Goal: Navigation & Orientation: Find specific page/section

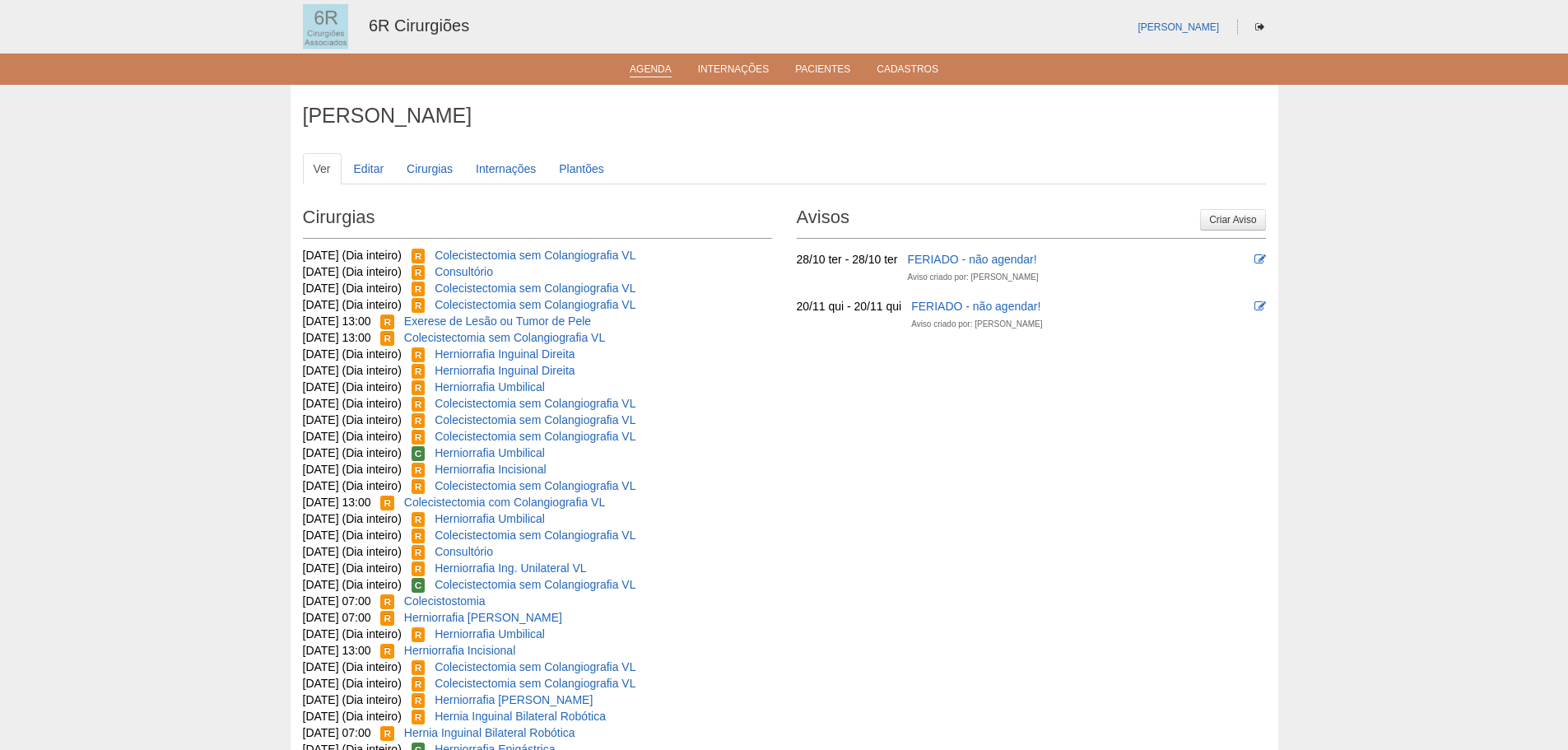
click at [646, 65] on link "Agenda" at bounding box center [651, 70] width 42 height 14
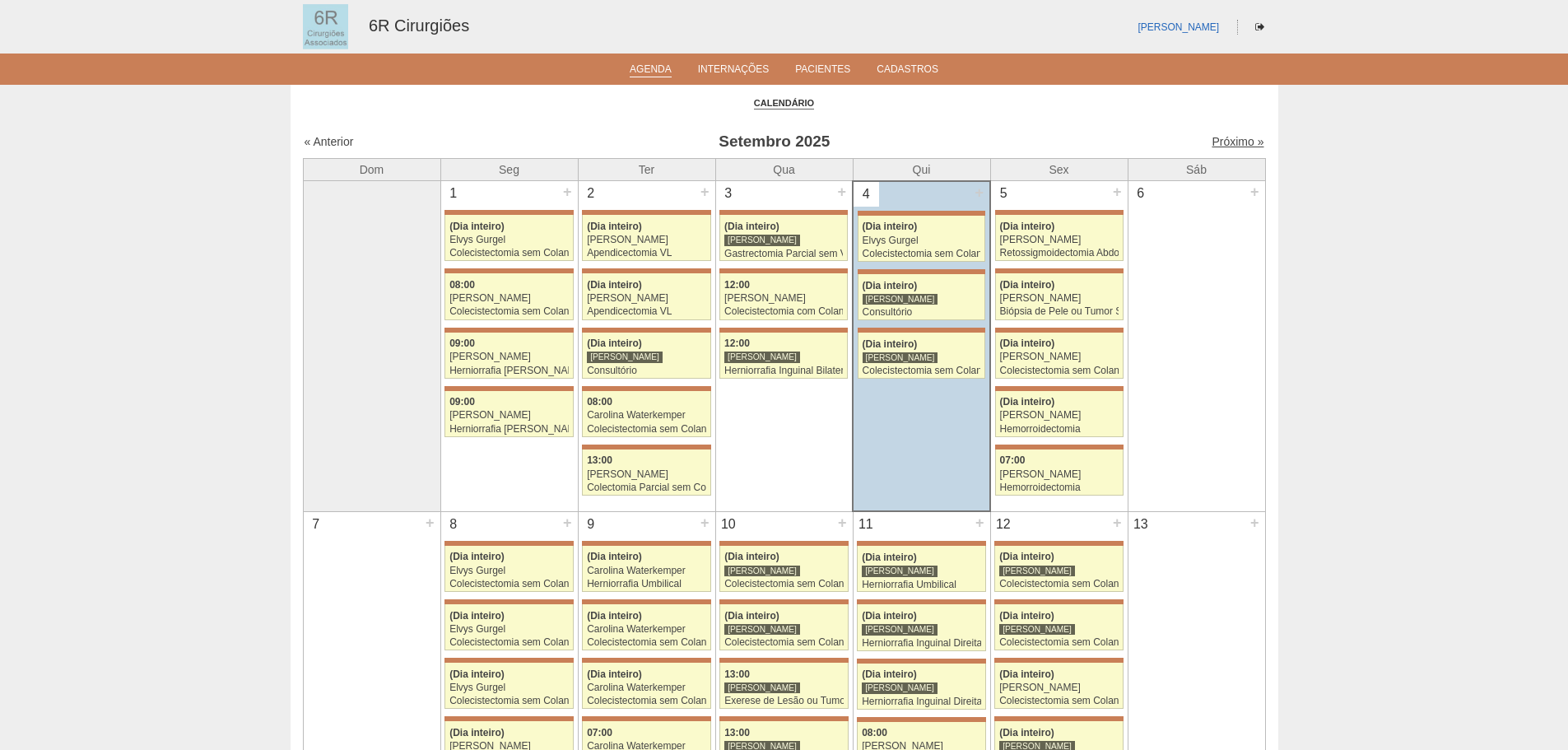
click at [1227, 137] on link "Próximo »" at bounding box center [1237, 141] width 52 height 13
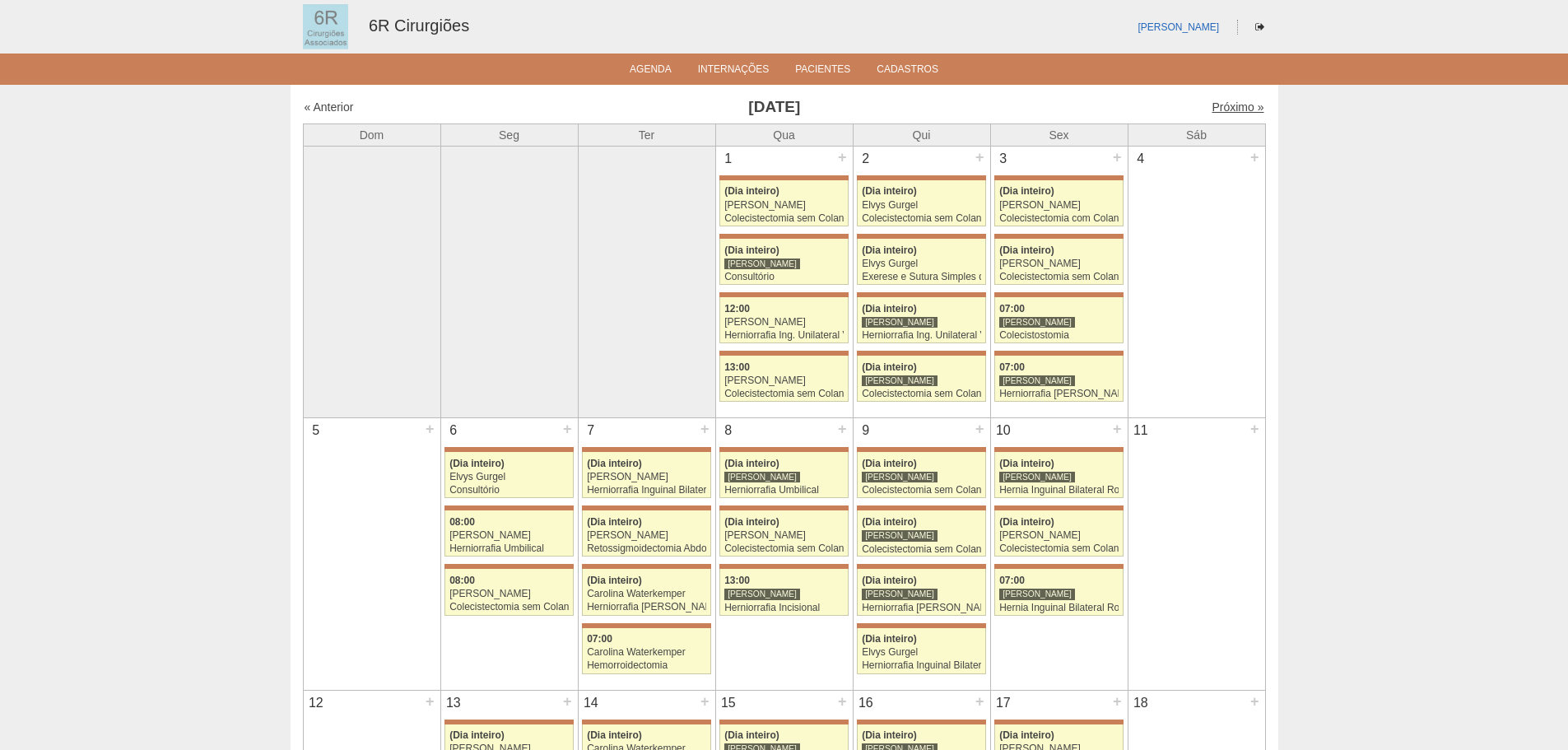
click at [1218, 105] on link "Próximo »" at bounding box center [1237, 107] width 52 height 13
